Goal: Information Seeking & Learning: Find specific fact

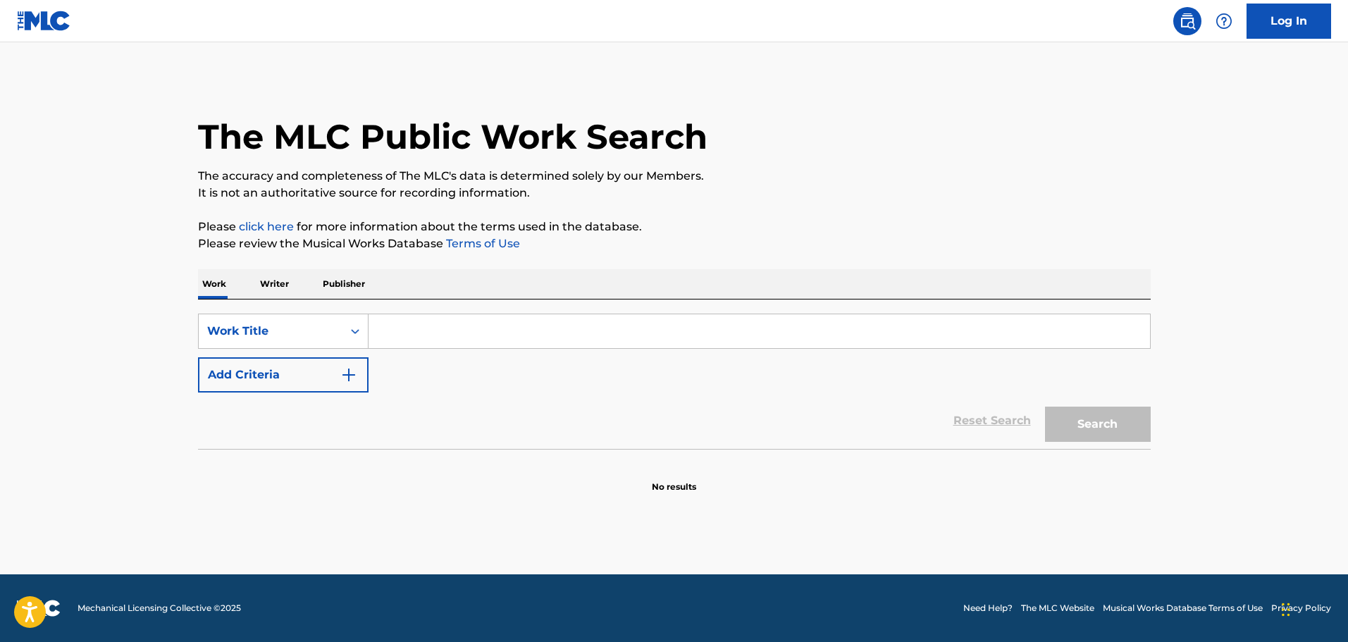
click at [445, 341] on input "Search Form" at bounding box center [760, 331] width 782 height 34
paste input "LOST IN THE SUPERMARKET"
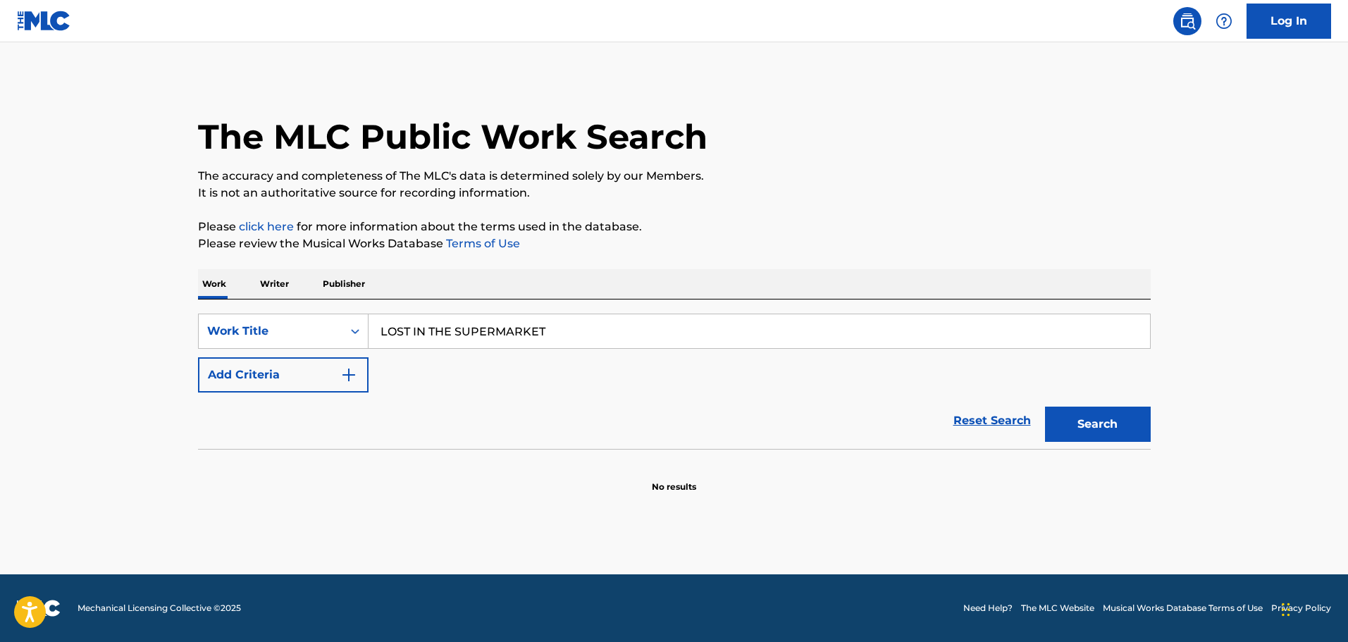
type input "LOST IN THE SUPERMARKET"
click at [337, 386] on button "Add Criteria" at bounding box center [283, 374] width 171 height 35
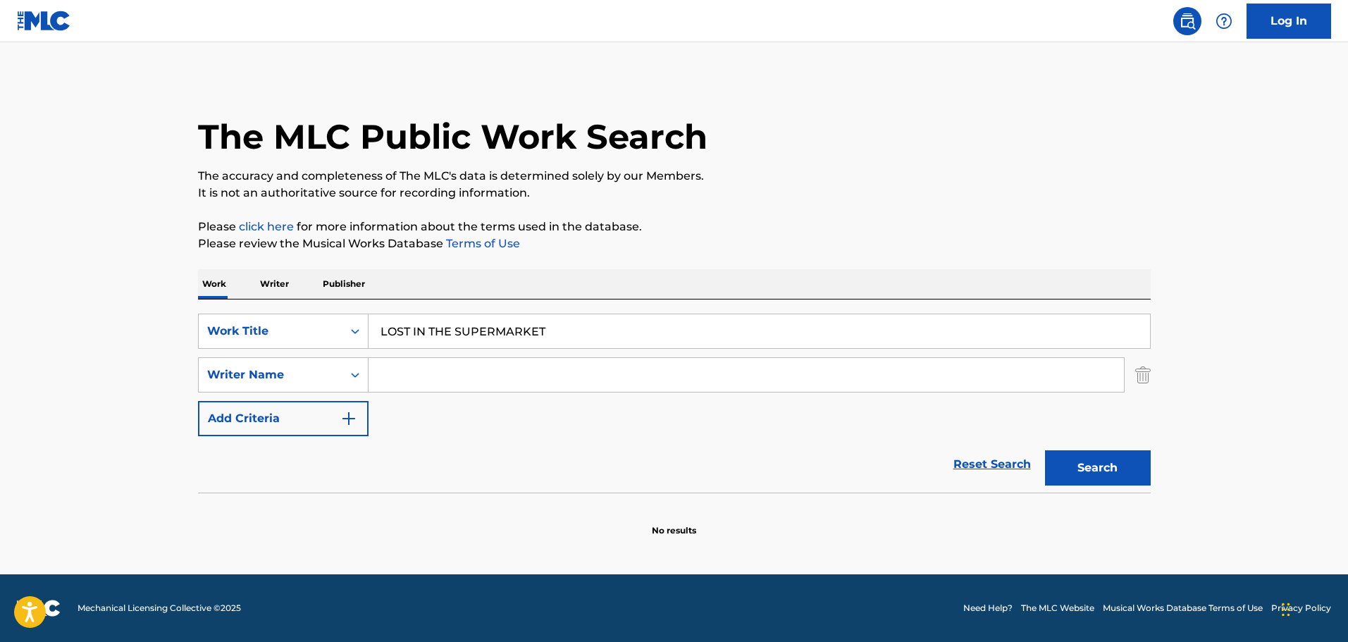
click at [462, 361] on input "Search Form" at bounding box center [747, 375] width 756 height 34
paste input "[PERSON_NAME]"
type input "[PERSON_NAME]"
click at [1083, 465] on button "Search" at bounding box center [1098, 467] width 106 height 35
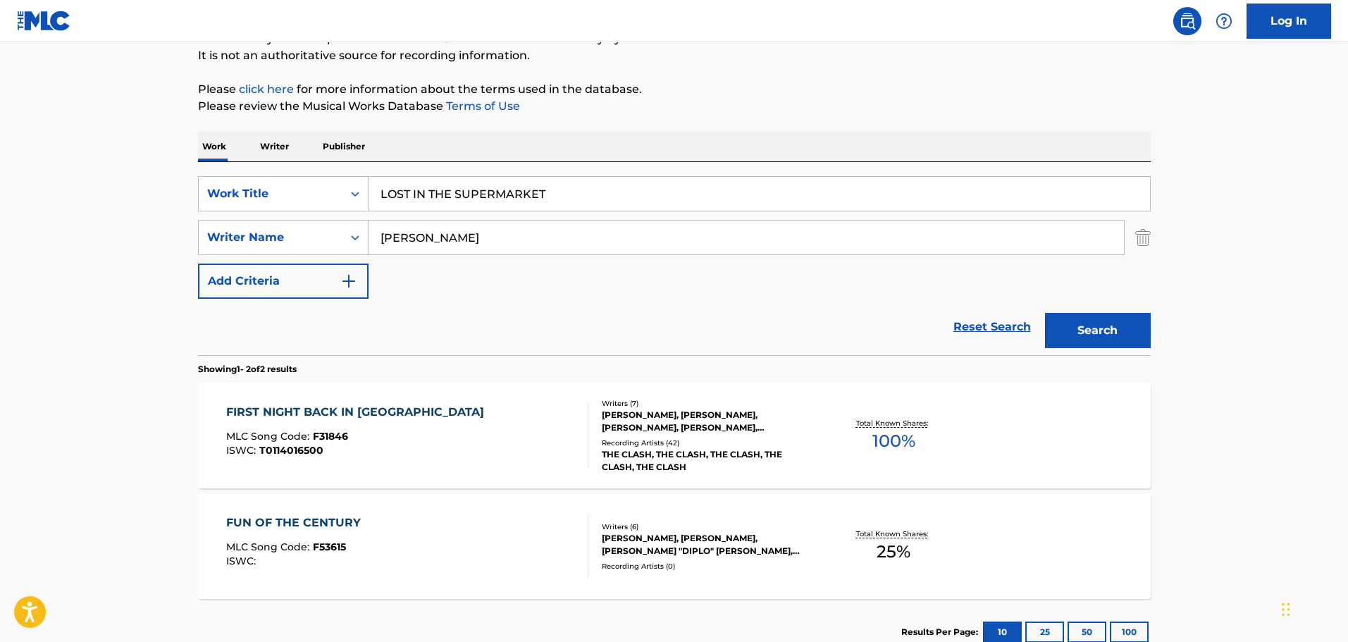
scroll to position [141, 0]
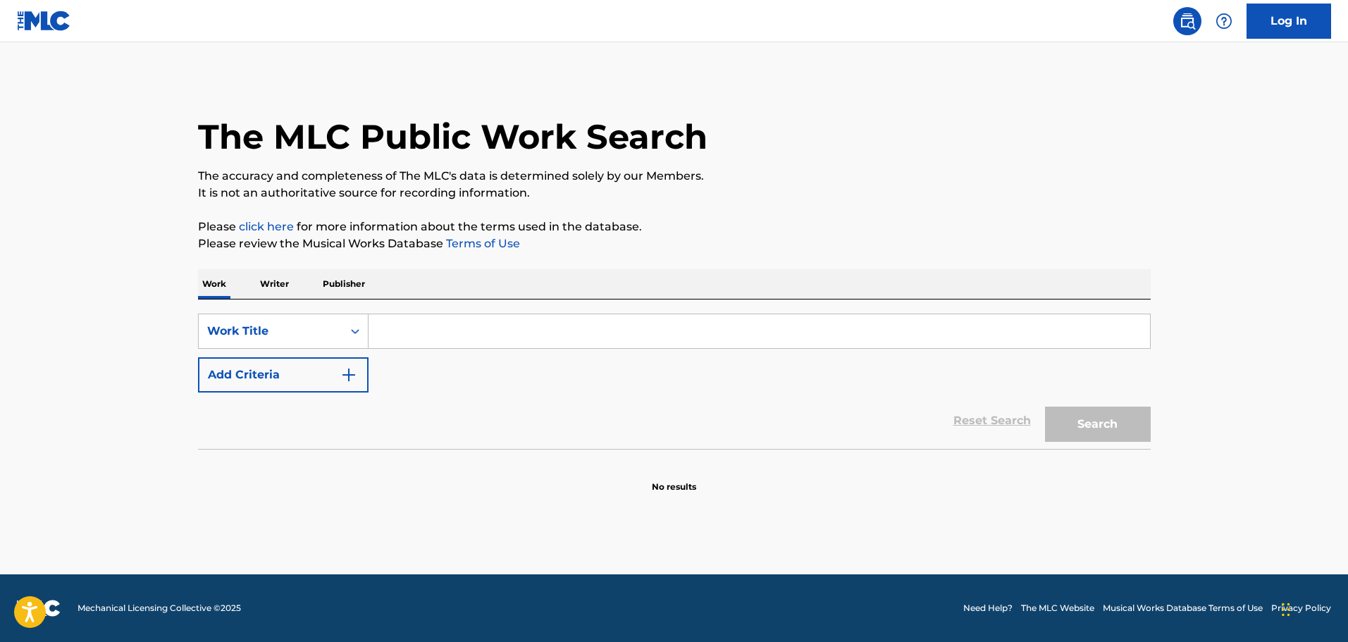
click at [346, 363] on button "Add Criteria" at bounding box center [283, 374] width 171 height 35
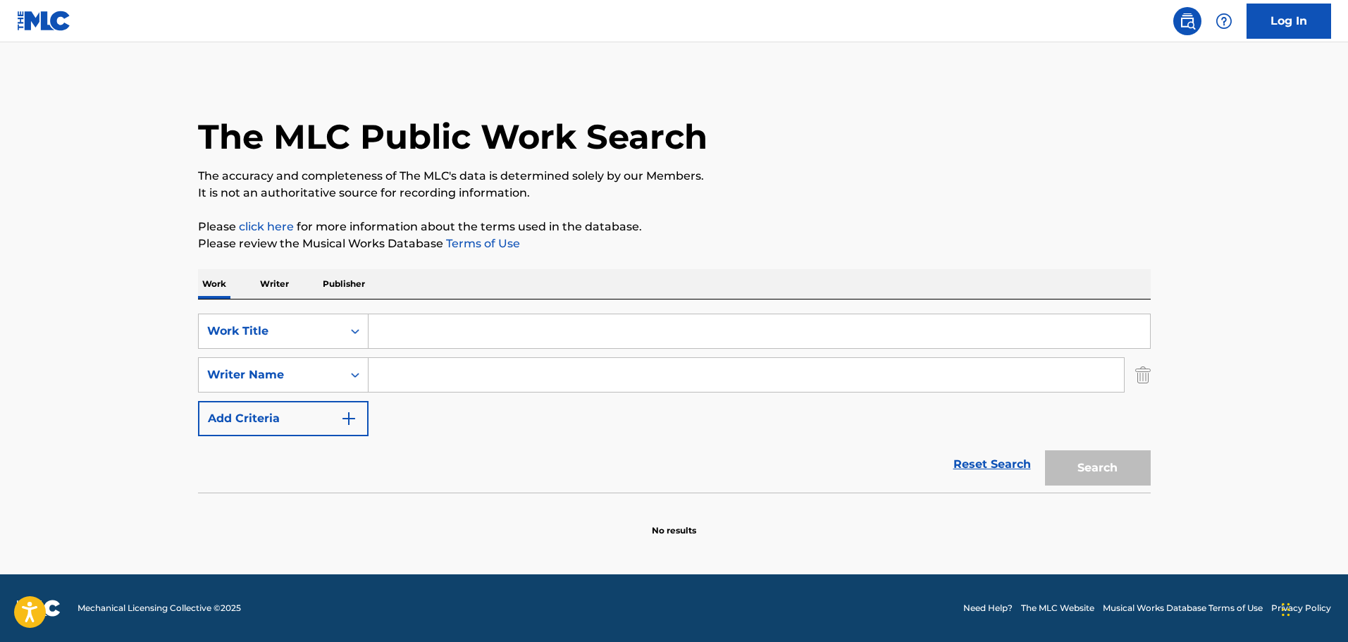
drag, startPoint x: 457, startPoint y: 307, endPoint x: 445, endPoint y: 312, distance: 13.0
click at [457, 309] on div "SearchWithCriteriaaf0a3e28-31ae-4a73-9ddd-1274f29a4aec Work Title SearchWithCri…" at bounding box center [674, 396] width 953 height 193
click at [434, 328] on input "Search Form" at bounding box center [760, 331] width 782 height 34
paste input "LOST IN THE SUPERMARKET"
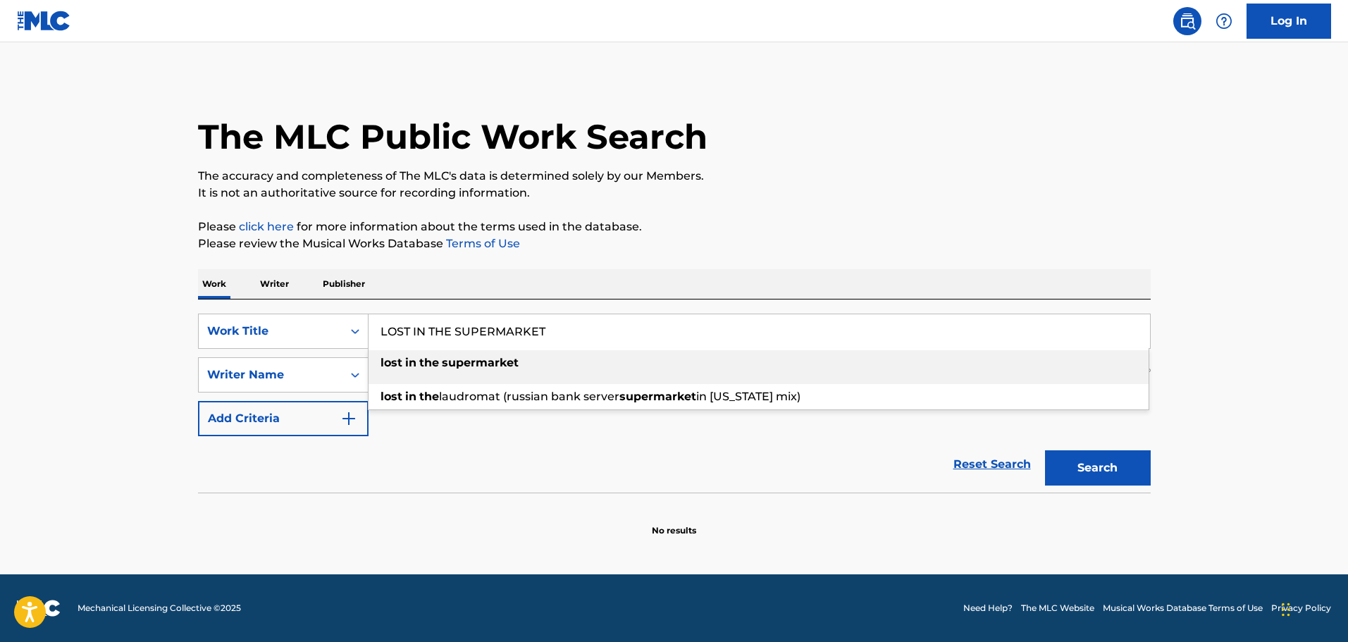
type input "LOST IN THE SUPERMARKET"
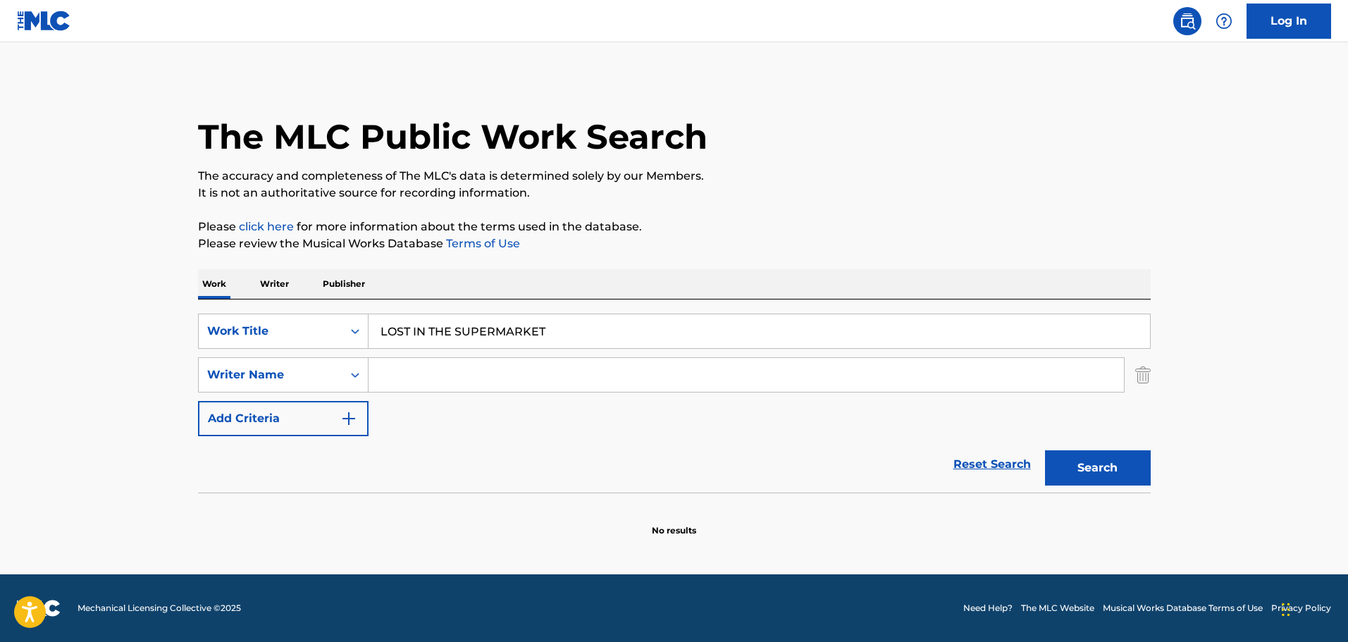
click at [457, 364] on input "Search Form" at bounding box center [747, 375] width 756 height 34
paste input "Paul Gustave Simonon"
click at [1075, 466] on button "Search" at bounding box center [1098, 467] width 106 height 35
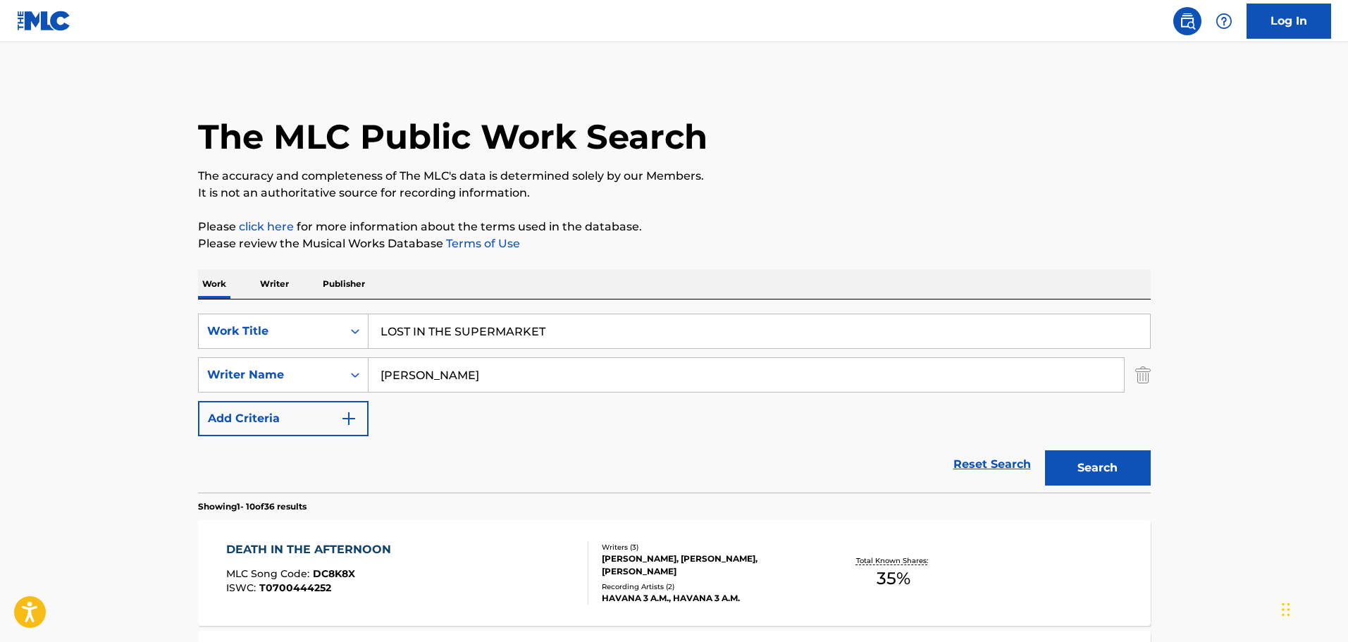
click at [512, 373] on input "Paul Gustave Simonon" at bounding box center [747, 375] width 756 height 34
paste input "Topper Head"
type input "Topper Headon"
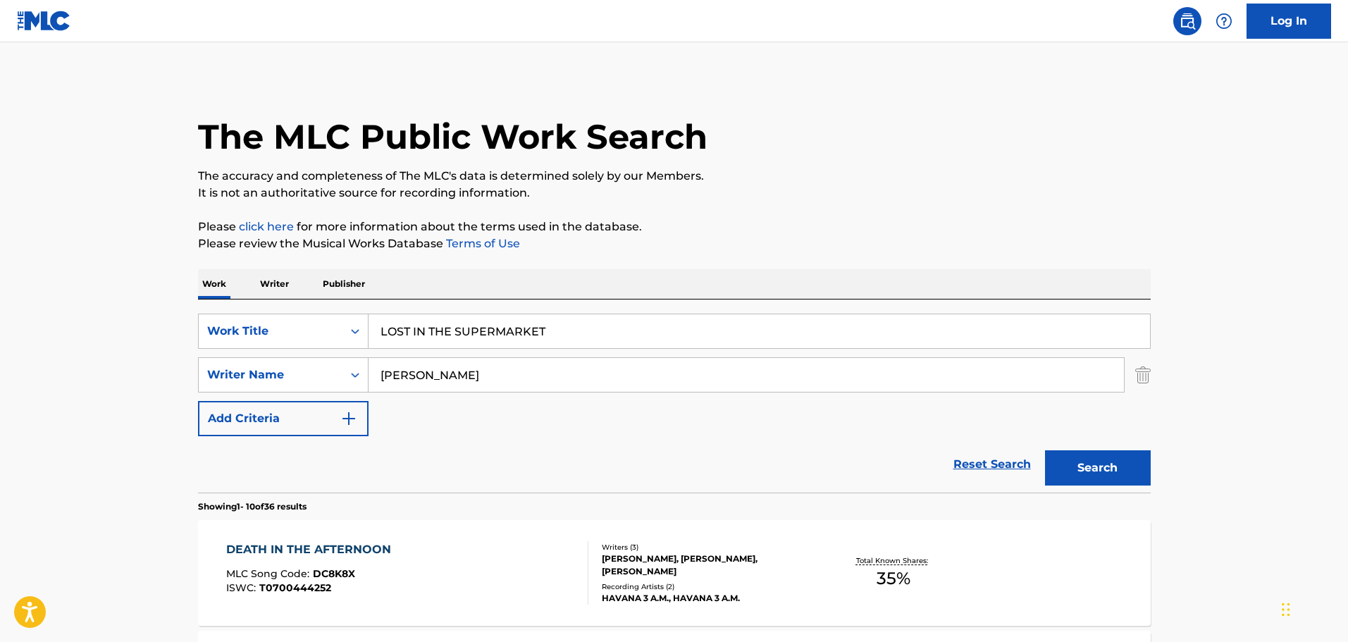
click at [1044, 454] on div "Search" at bounding box center [1094, 464] width 113 height 56
click at [1049, 457] on button "Search" at bounding box center [1098, 467] width 106 height 35
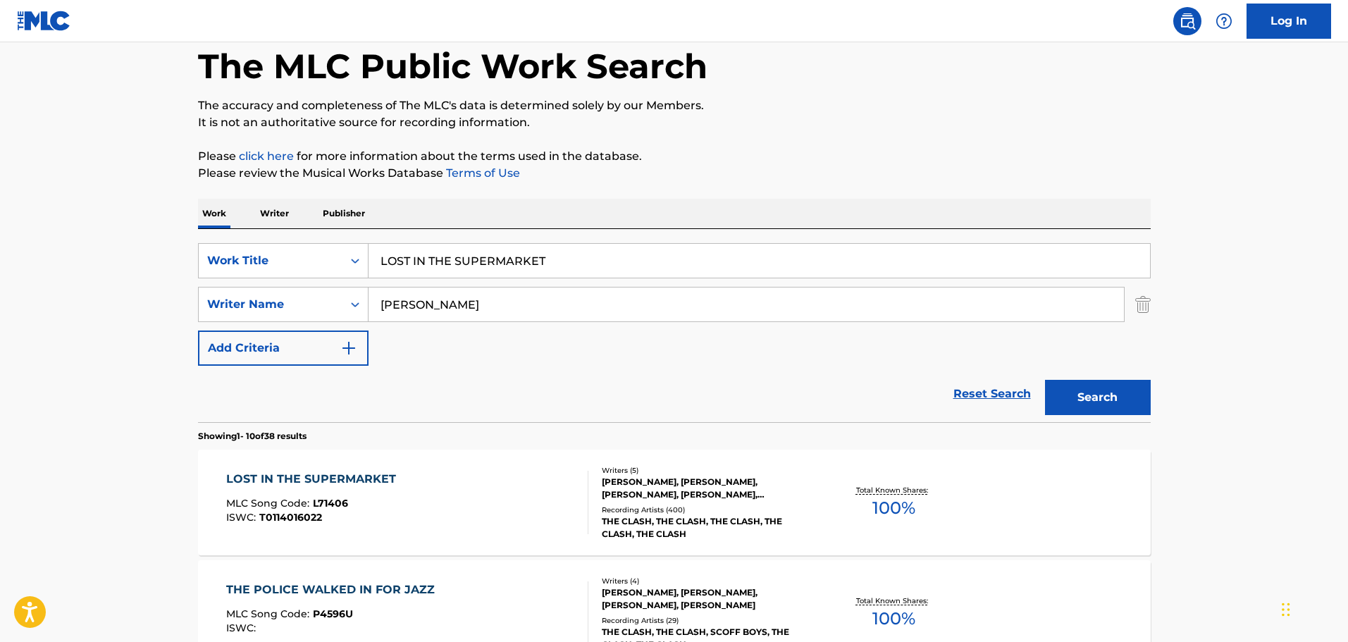
scroll to position [141, 0]
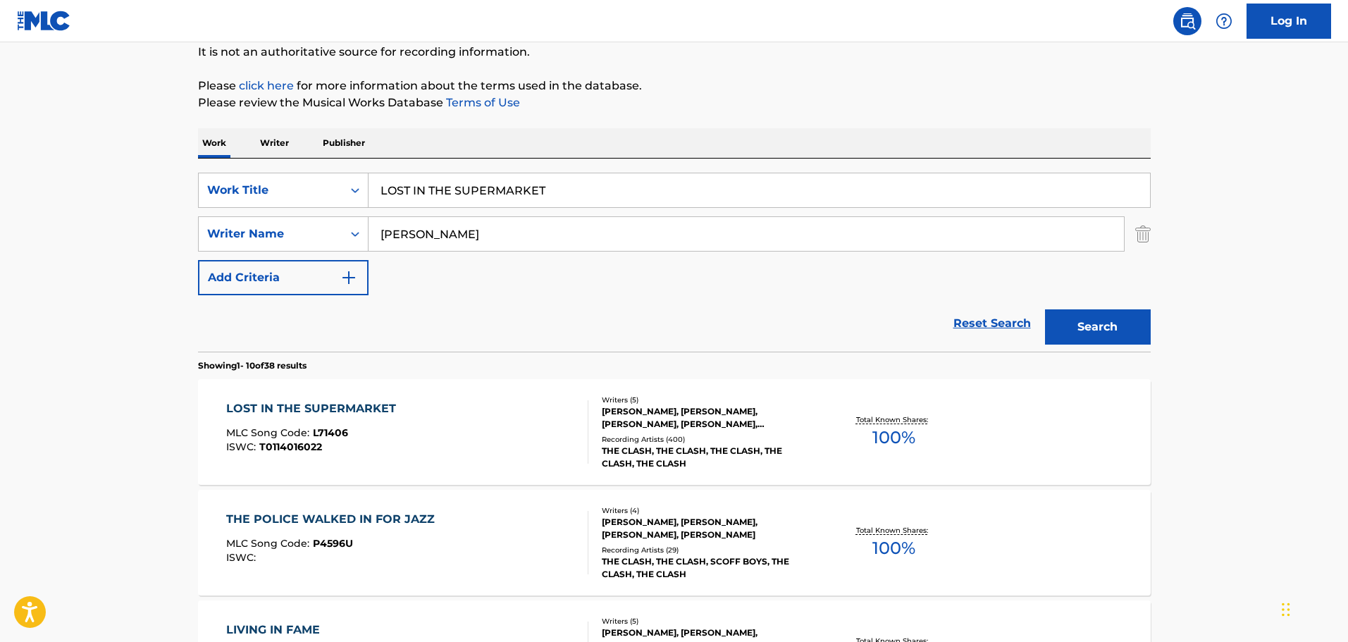
click at [485, 422] on div "LOST IN THE SUPERMARKET MLC Song Code : L71406 ISWC : T0114016022" at bounding box center [407, 431] width 362 height 63
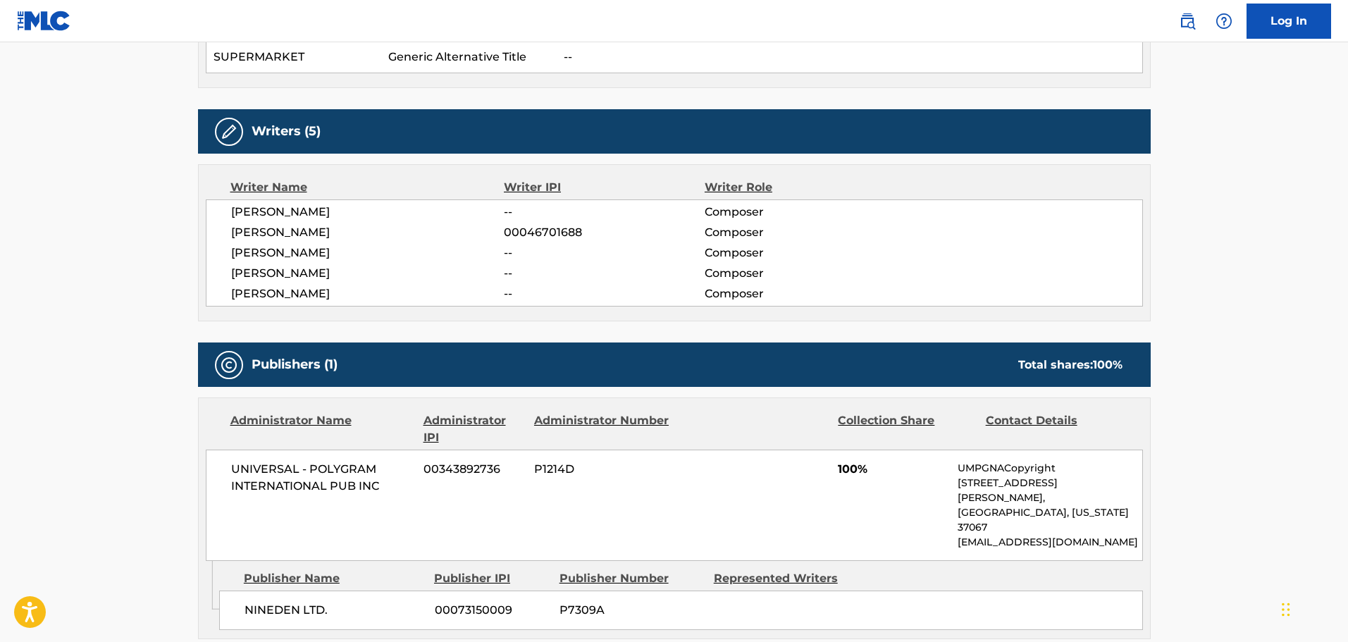
scroll to position [423, 0]
